Goal: Find specific page/section: Locate a particular part of the current website

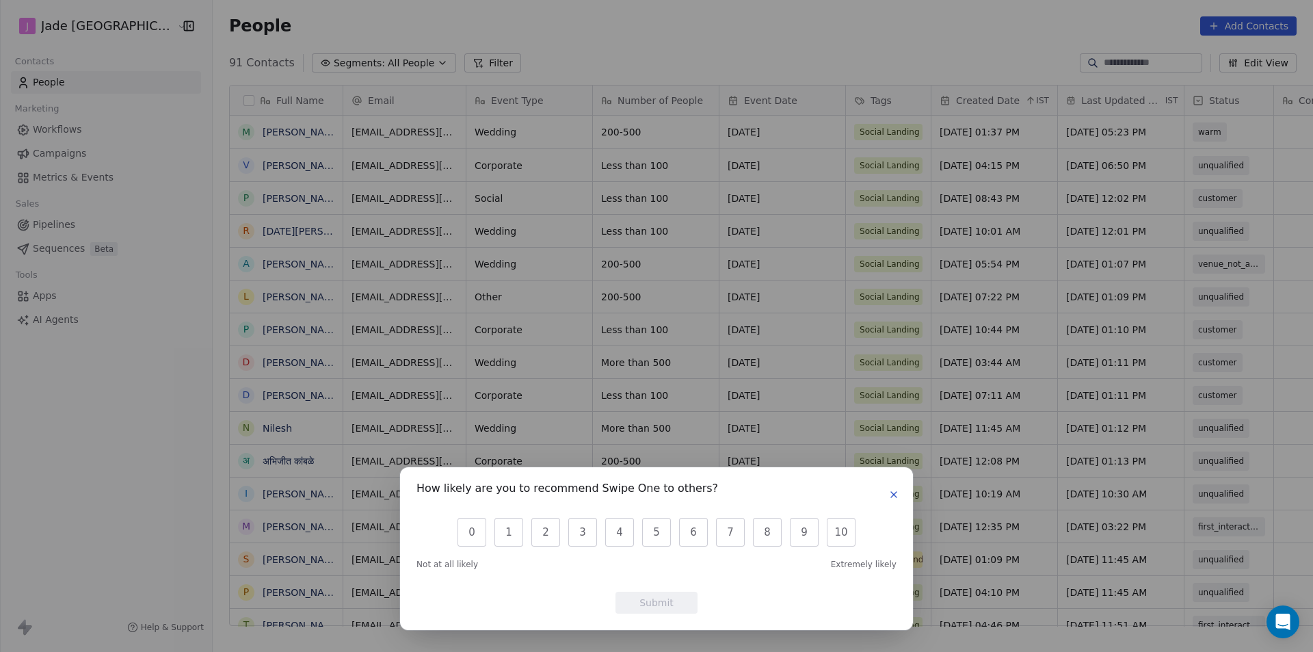
scroll to position [563, 1118]
click at [892, 498] on icon "button" at bounding box center [893, 494] width 11 height 11
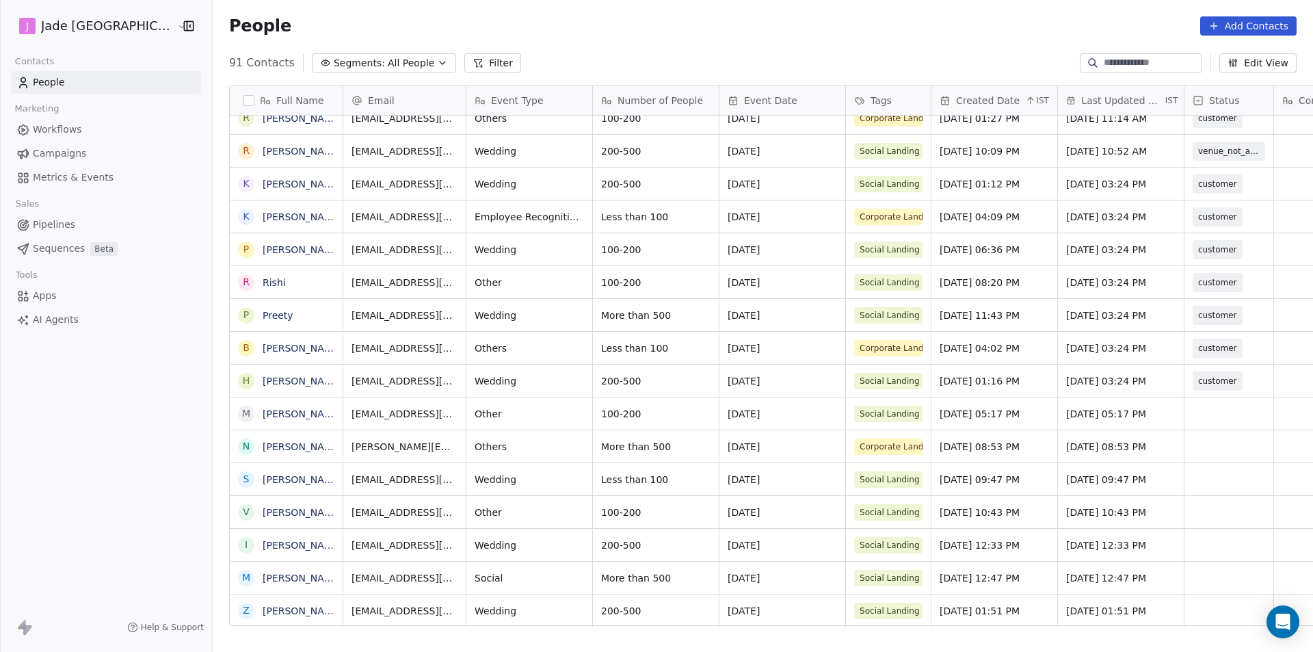
scroll to position [10, 0]
click at [263, 611] on link "[PERSON_NAME]" at bounding box center [302, 610] width 79 height 11
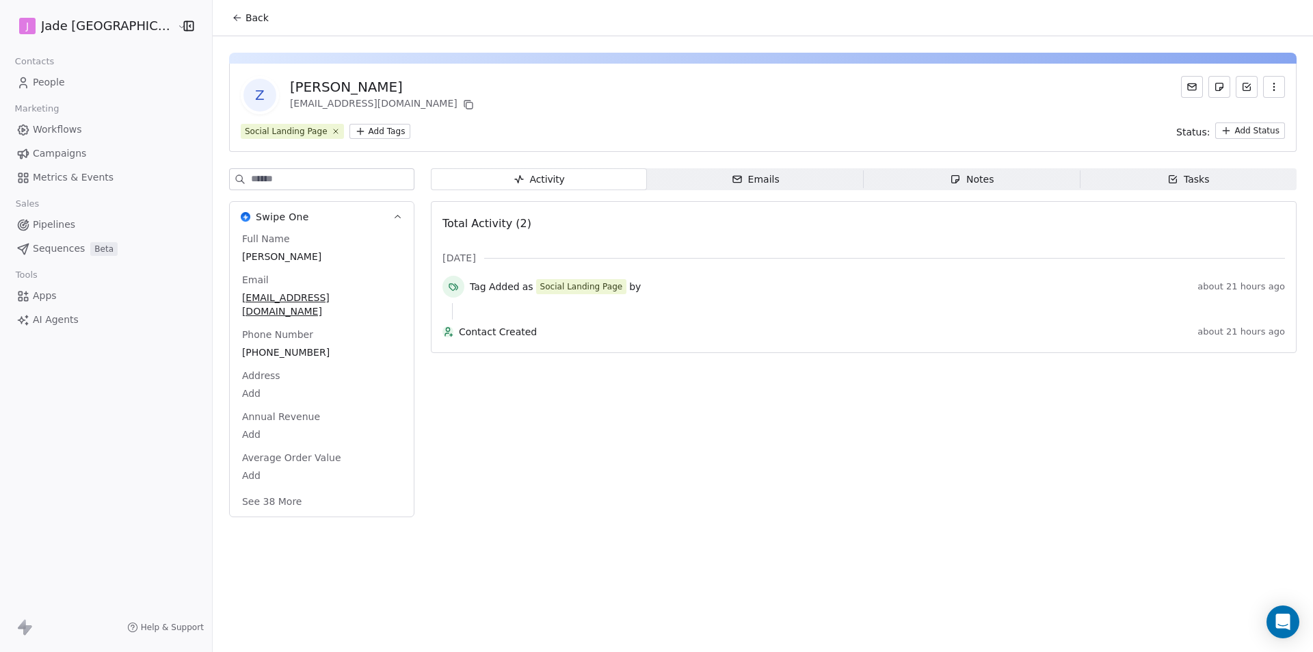
click at [224, 12] on button "Back" at bounding box center [250, 17] width 53 height 25
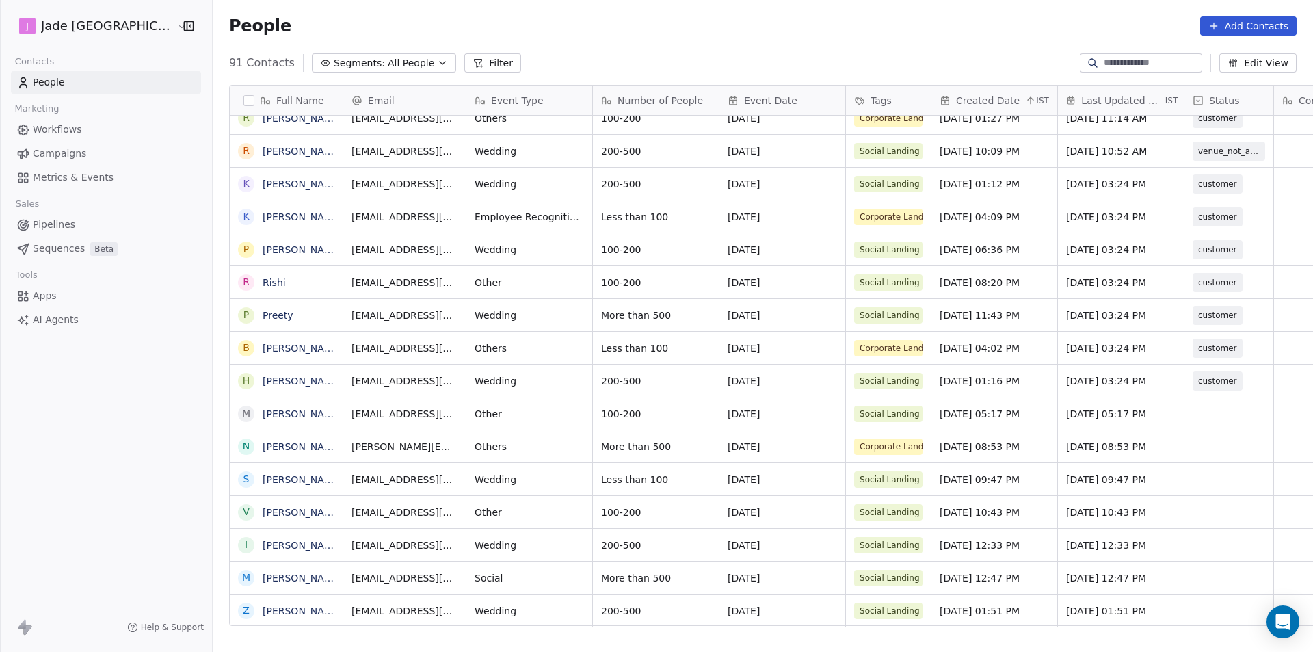
scroll to position [0, 120]
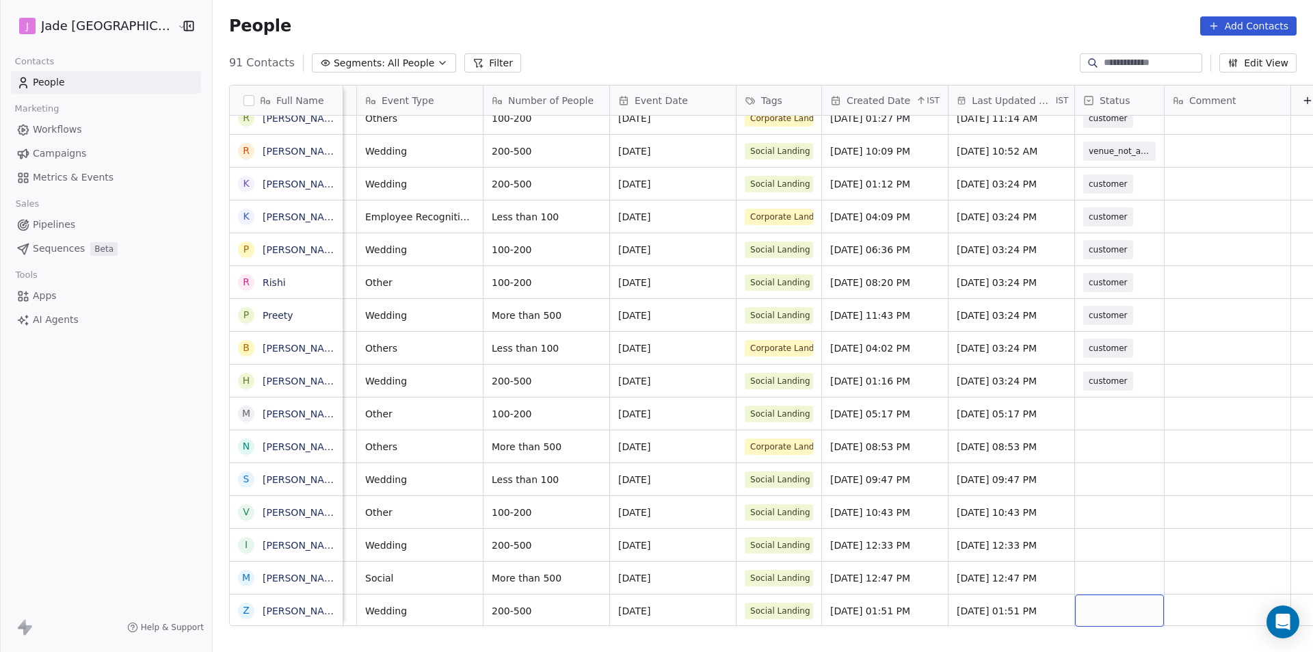
click at [1078, 602] on div "grid" at bounding box center [1119, 610] width 89 height 32
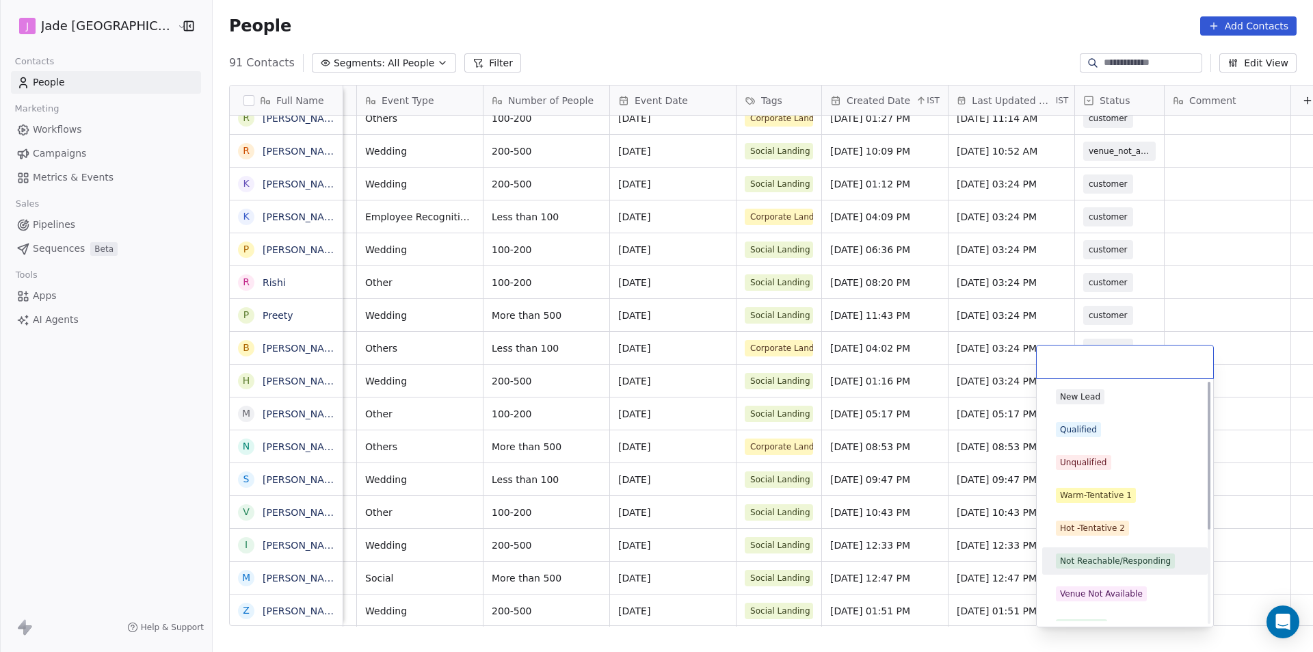
scroll to position [0, 0]
click at [1090, 434] on div "Qualified" at bounding box center [1078, 431] width 37 height 12
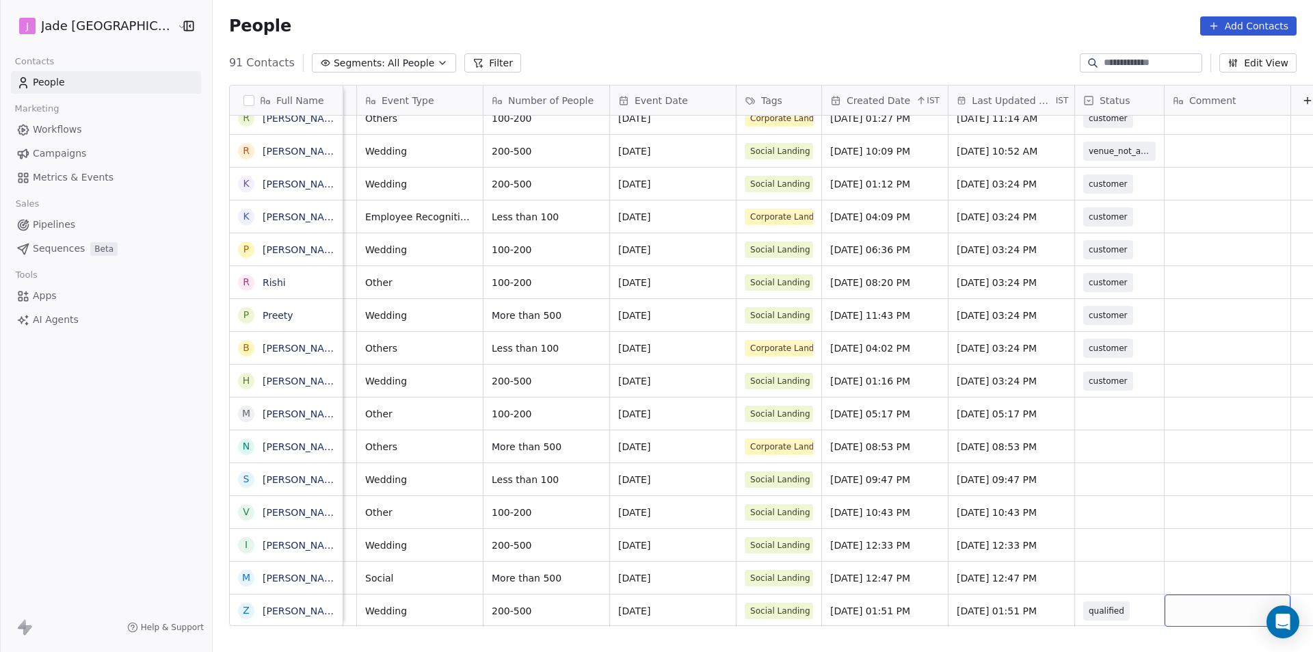
click at [1165, 595] on div "grid" at bounding box center [1228, 610] width 126 height 32
click at [1153, 605] on textarea at bounding box center [1189, 615] width 124 height 42
type textarea "*********"
click at [1072, 582] on html "J Jade Mumbai Contacts People Marketing Workflows Campaigns Metrics & Events Sa…" at bounding box center [656, 326] width 1313 height 652
click at [278, 572] on link "[PERSON_NAME][DEMOGRAPHIC_DATA]" at bounding box center [357, 577] width 188 height 11
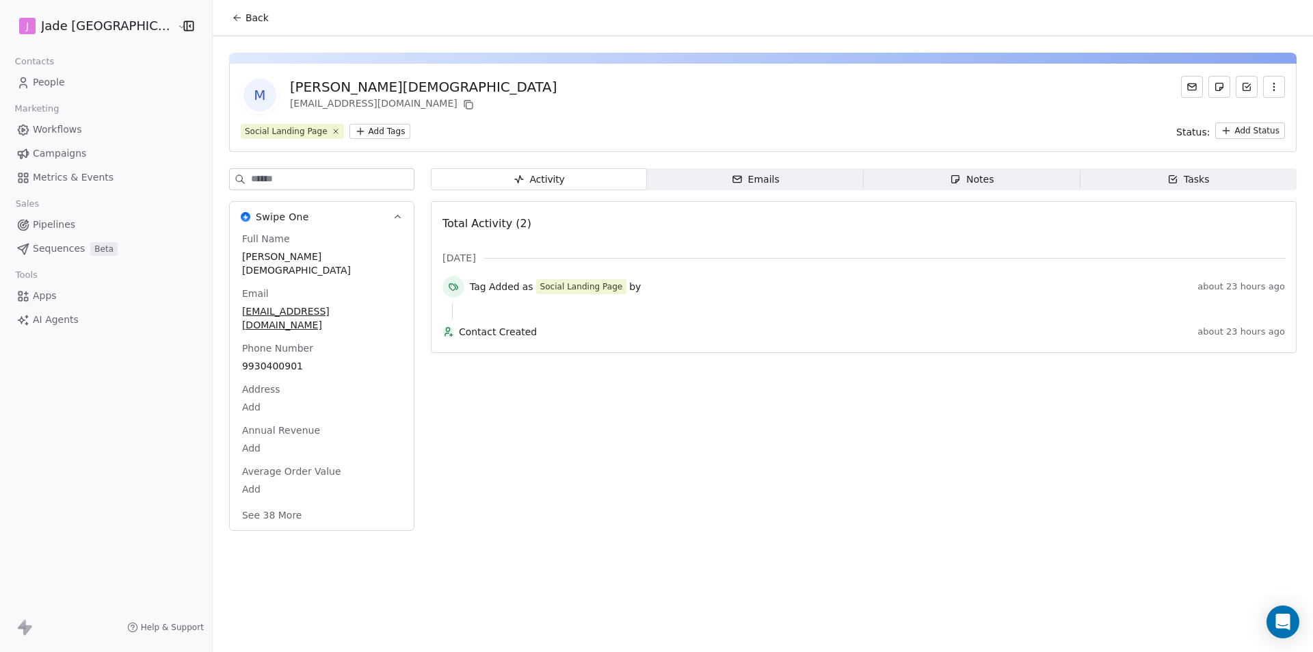
click at [232, 10] on button "Back" at bounding box center [250, 17] width 53 height 25
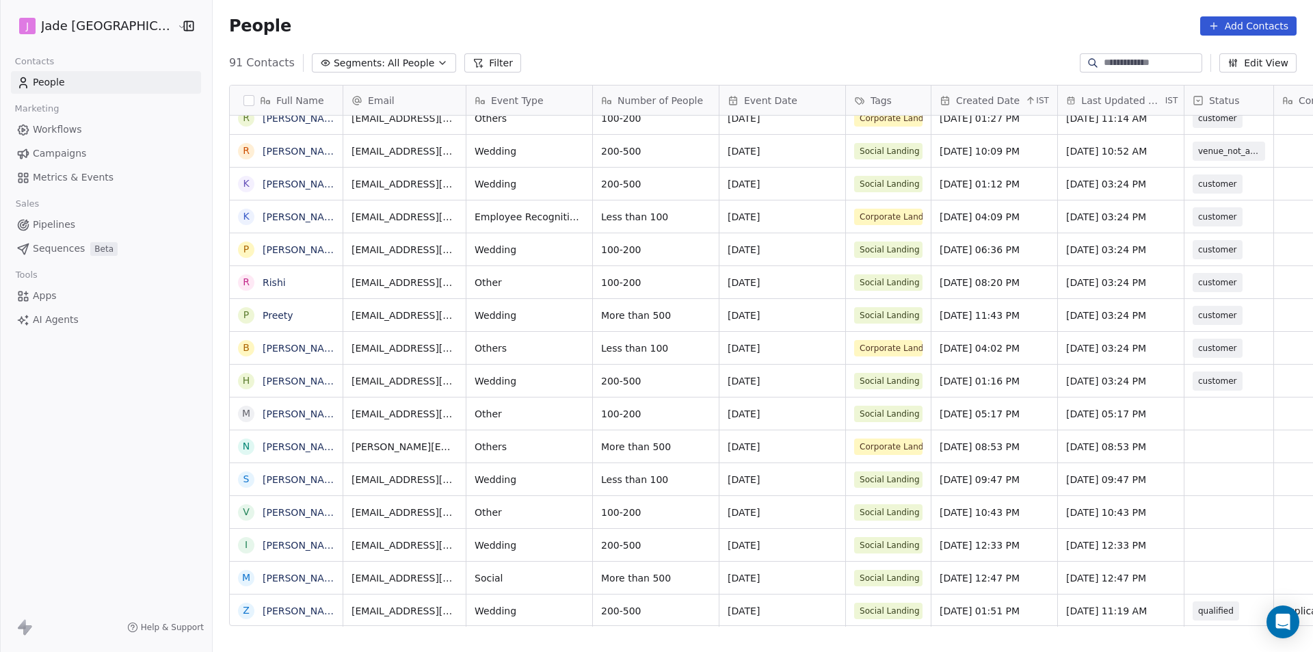
scroll to position [10, 0]
click at [1204, 572] on div "grid" at bounding box center [1228, 577] width 89 height 32
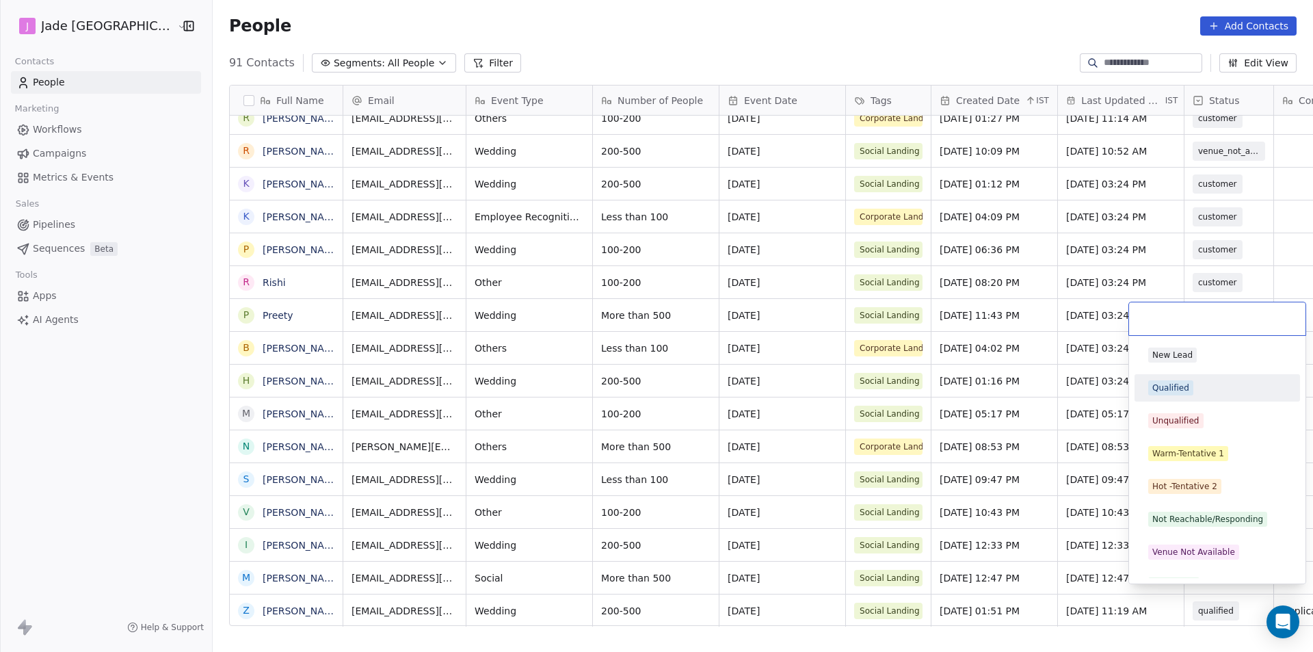
click at [1179, 393] on div "Qualified" at bounding box center [1170, 388] width 37 height 12
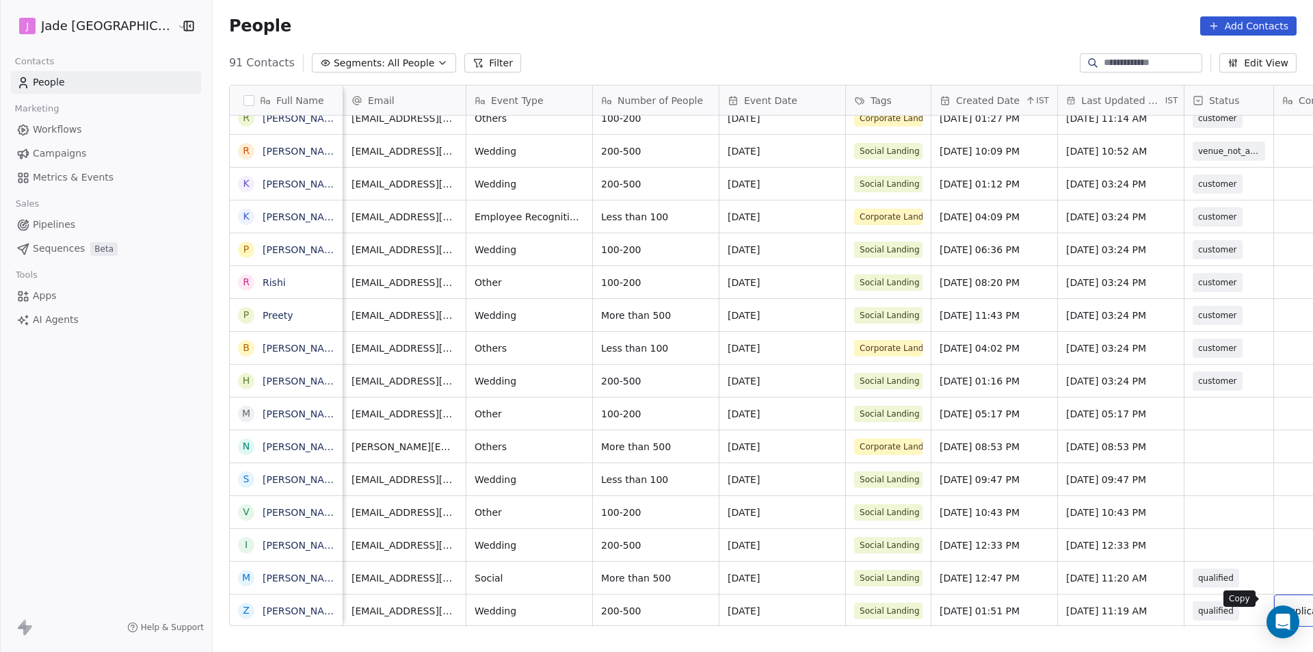
scroll to position [10, 87]
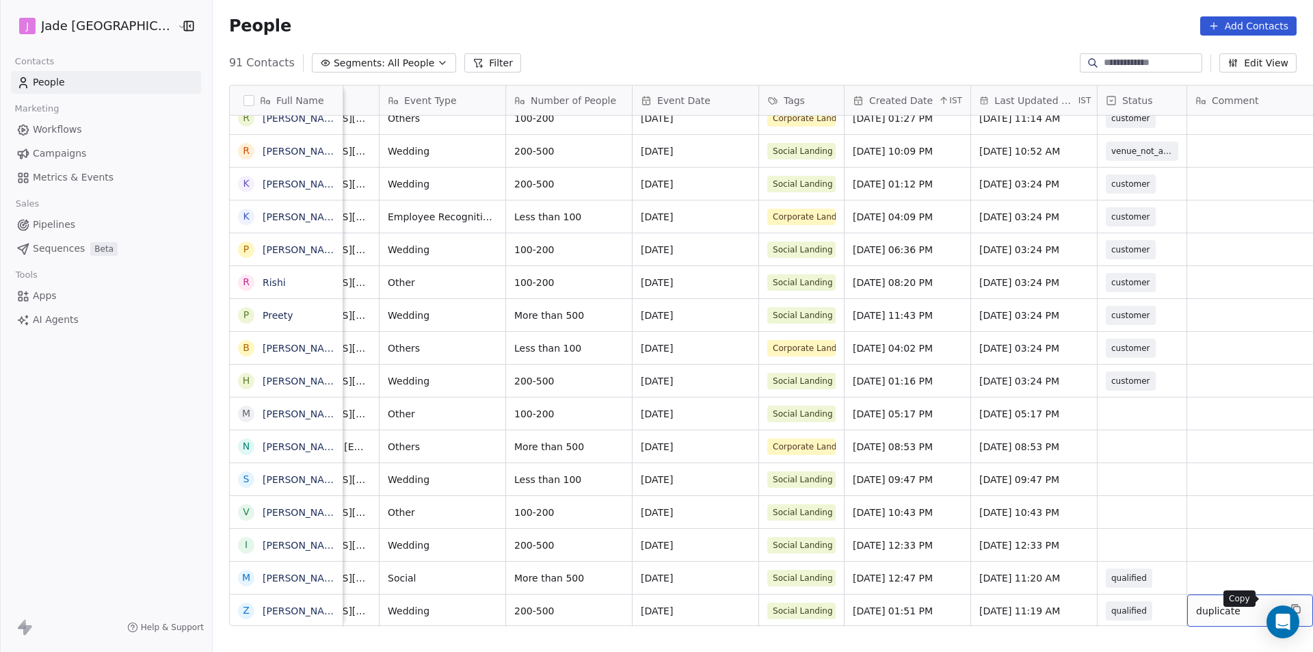
click at [1288, 600] on button "grid" at bounding box center [1296, 608] width 16 height 16
click at [1217, 566] on div "grid" at bounding box center [1250, 577] width 126 height 32
type textarea "*********"
click at [257, 546] on html "J Jade Mumbai Contacts People Marketing Workflows Campaigns Metrics & Events Sa…" at bounding box center [656, 326] width 1313 height 652
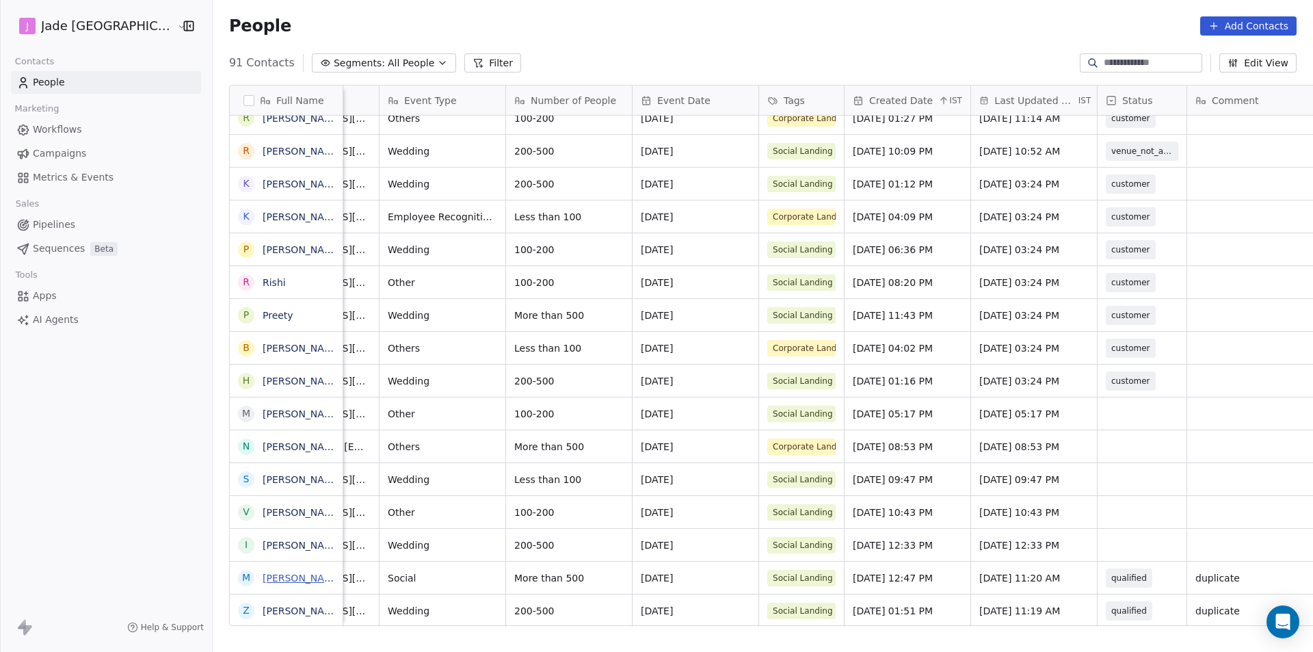
click at [274, 578] on link "[PERSON_NAME][DEMOGRAPHIC_DATA]" at bounding box center [357, 577] width 188 height 11
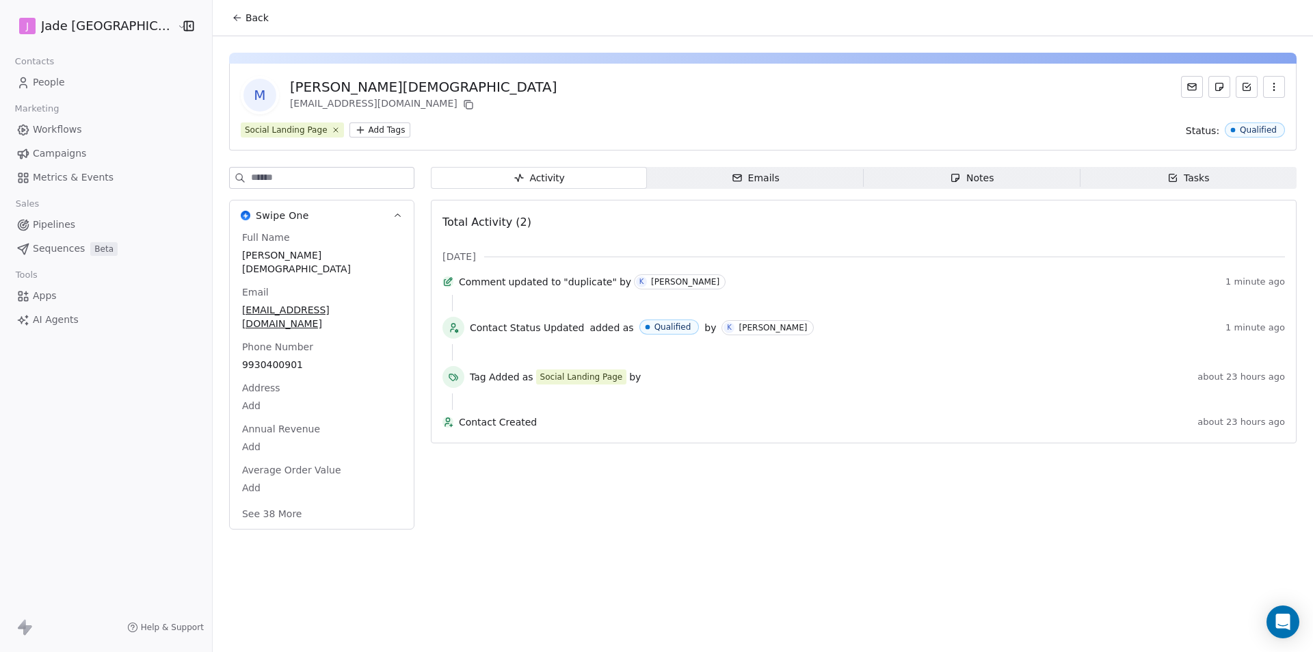
click at [245, 20] on span "Back" at bounding box center [256, 18] width 23 height 14
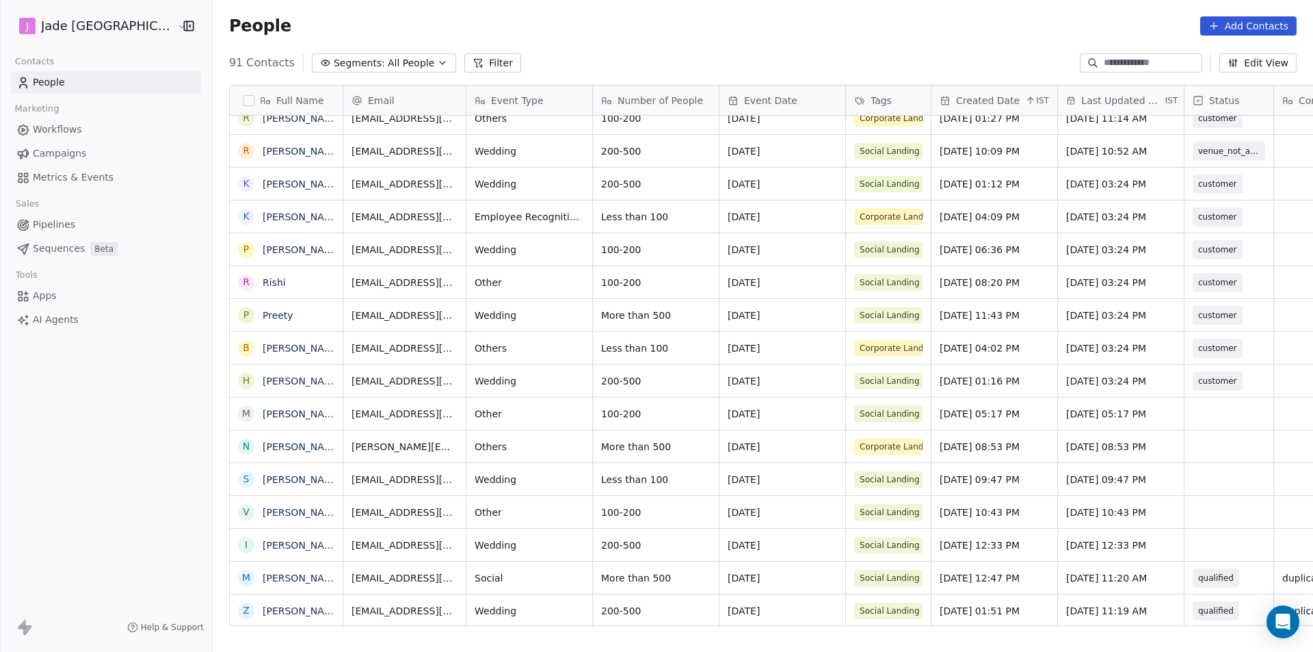
scroll to position [10, 0]
